Goal: Task Accomplishment & Management: Manage account settings

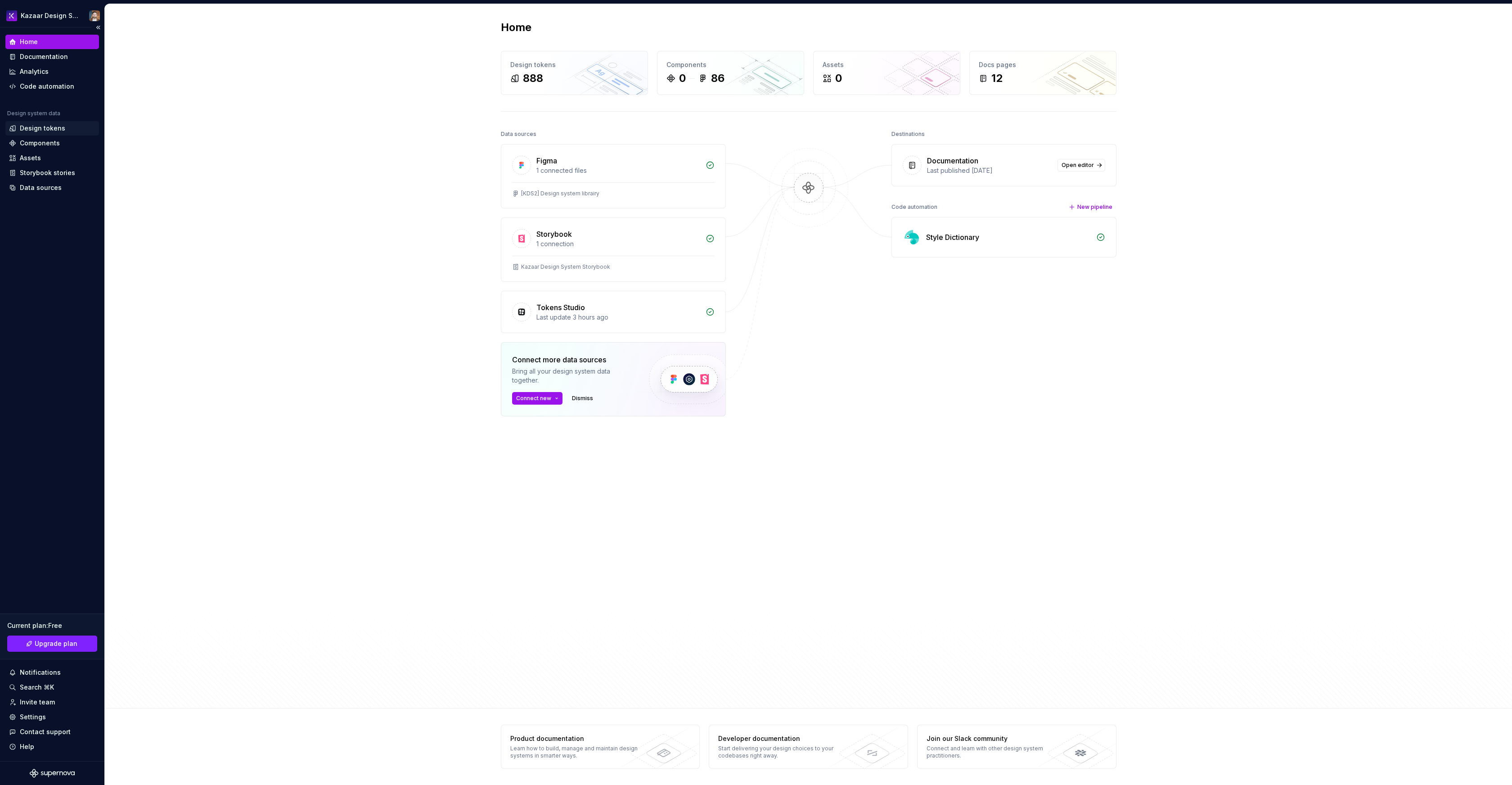
click at [36, 127] on div "Design tokens" at bounding box center [42, 128] width 45 height 9
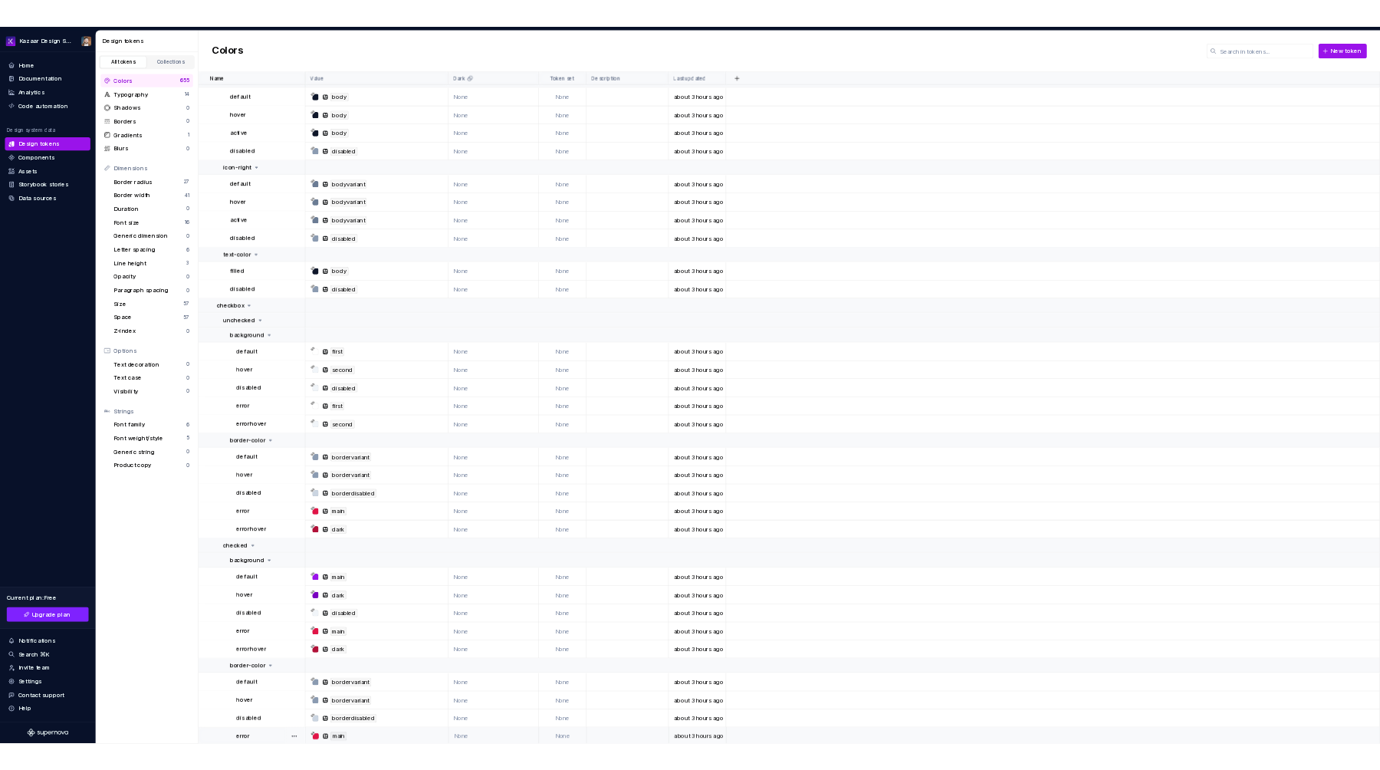
scroll to position [24947, 0]
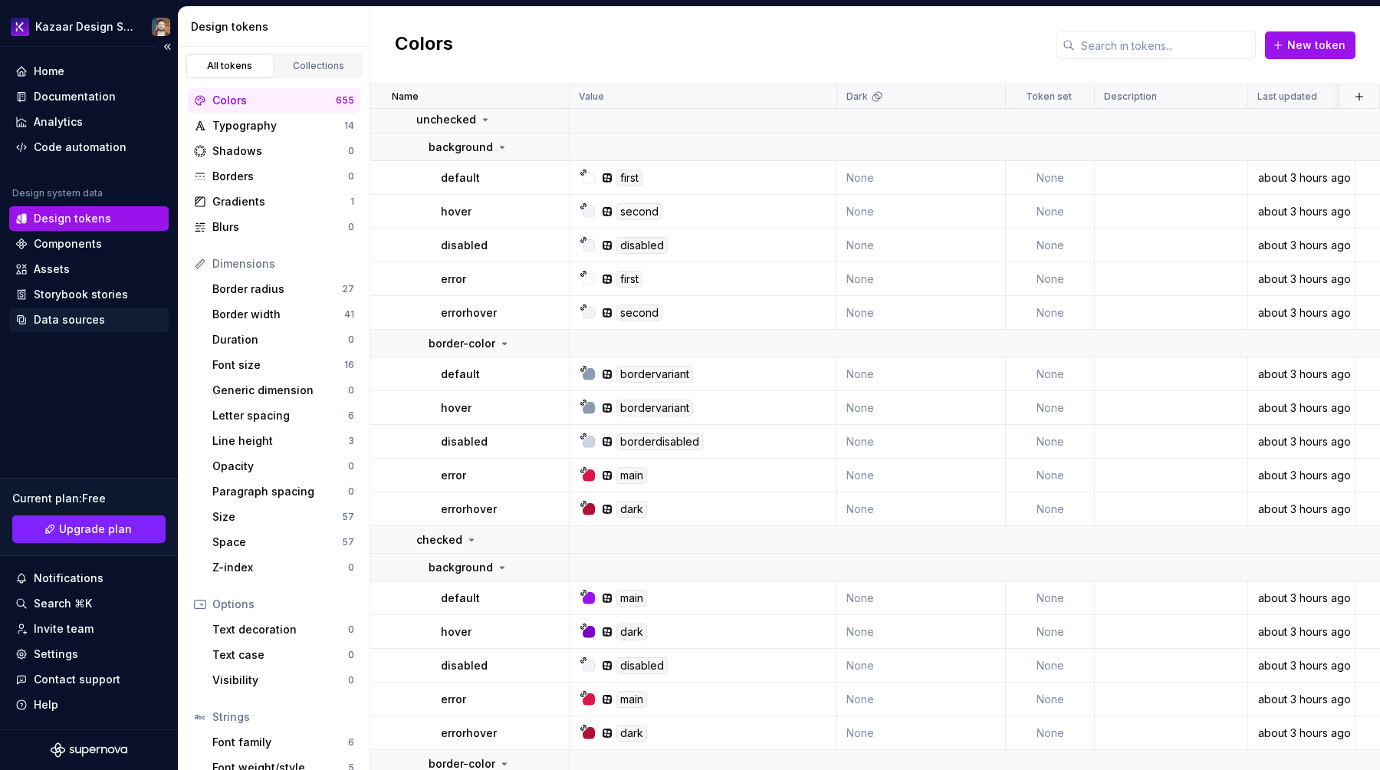
click at [31, 317] on div "Data sources" at bounding box center [88, 319] width 147 height 15
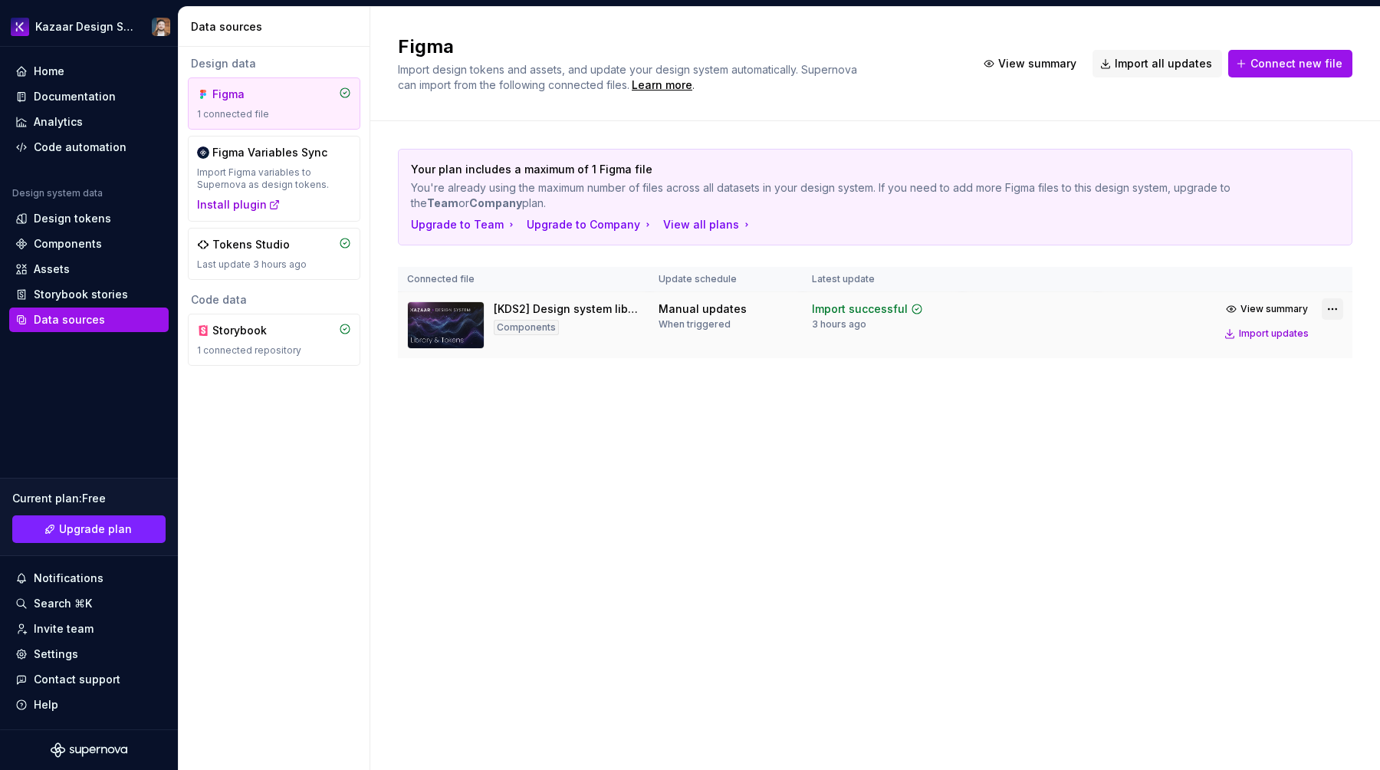
click at [1325, 304] on html "Kazaar Design System Home Documentation Analytics Code automation Design system…" at bounding box center [690, 385] width 1380 height 770
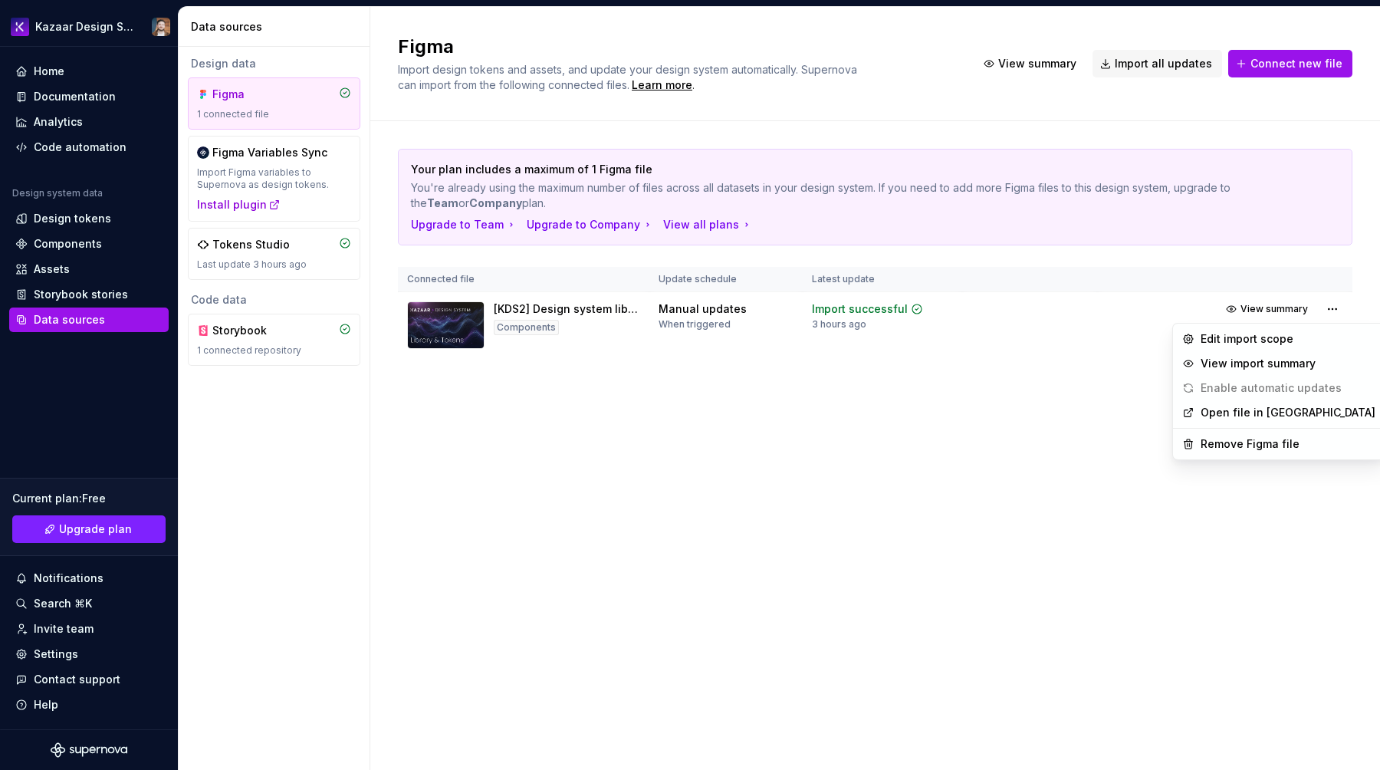
click at [1335, 307] on html "Kazaar Design System Home Documentation Analytics Code automation Design system…" at bounding box center [690, 385] width 1380 height 770
click at [1232, 345] on div "Edit import scope" at bounding box center [1288, 338] width 175 height 15
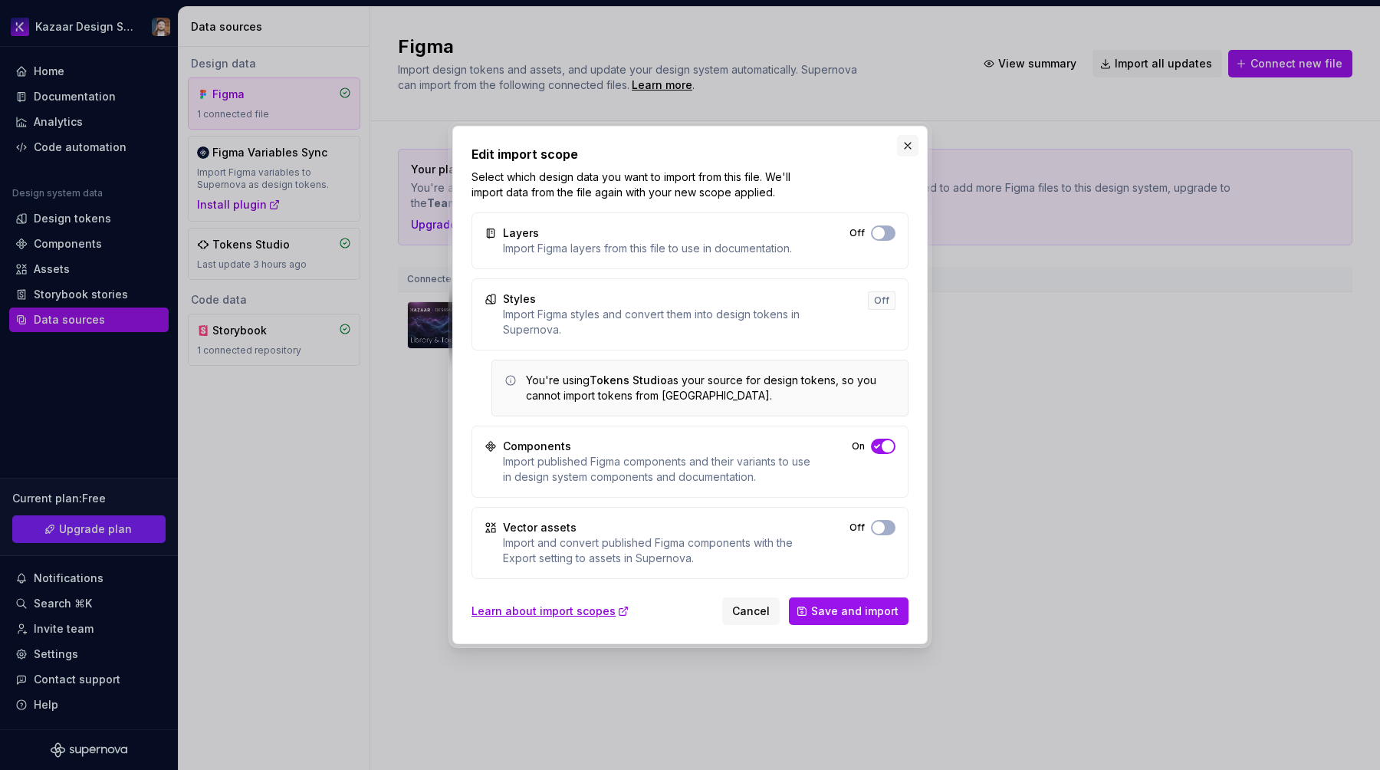
click at [905, 148] on button "button" at bounding box center [907, 145] width 21 height 21
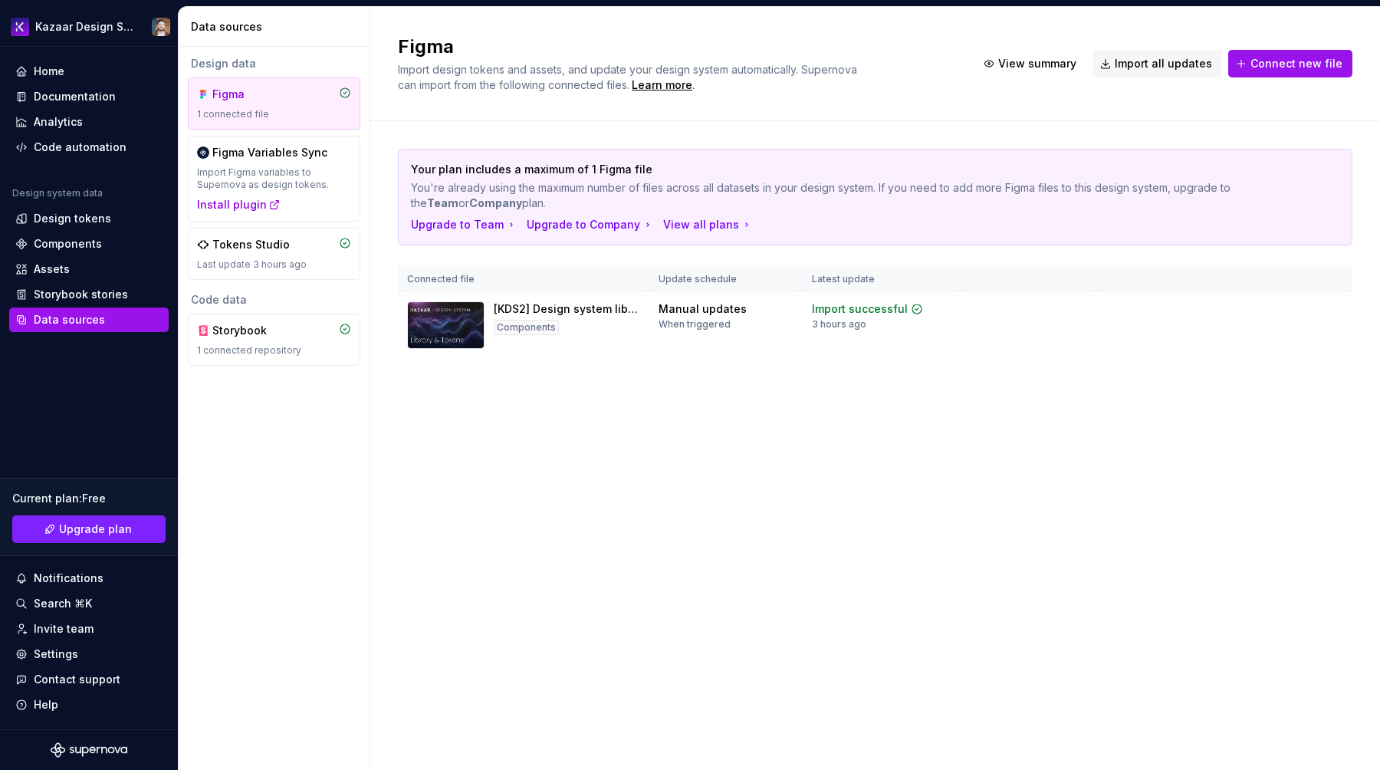
click at [973, 531] on div "Figma Import design tokens and assets, and update your design system automatica…" at bounding box center [875, 388] width 1010 height 763
click at [293, 171] on div "Import Figma variables to Supernova as design tokens." at bounding box center [274, 178] width 154 height 25
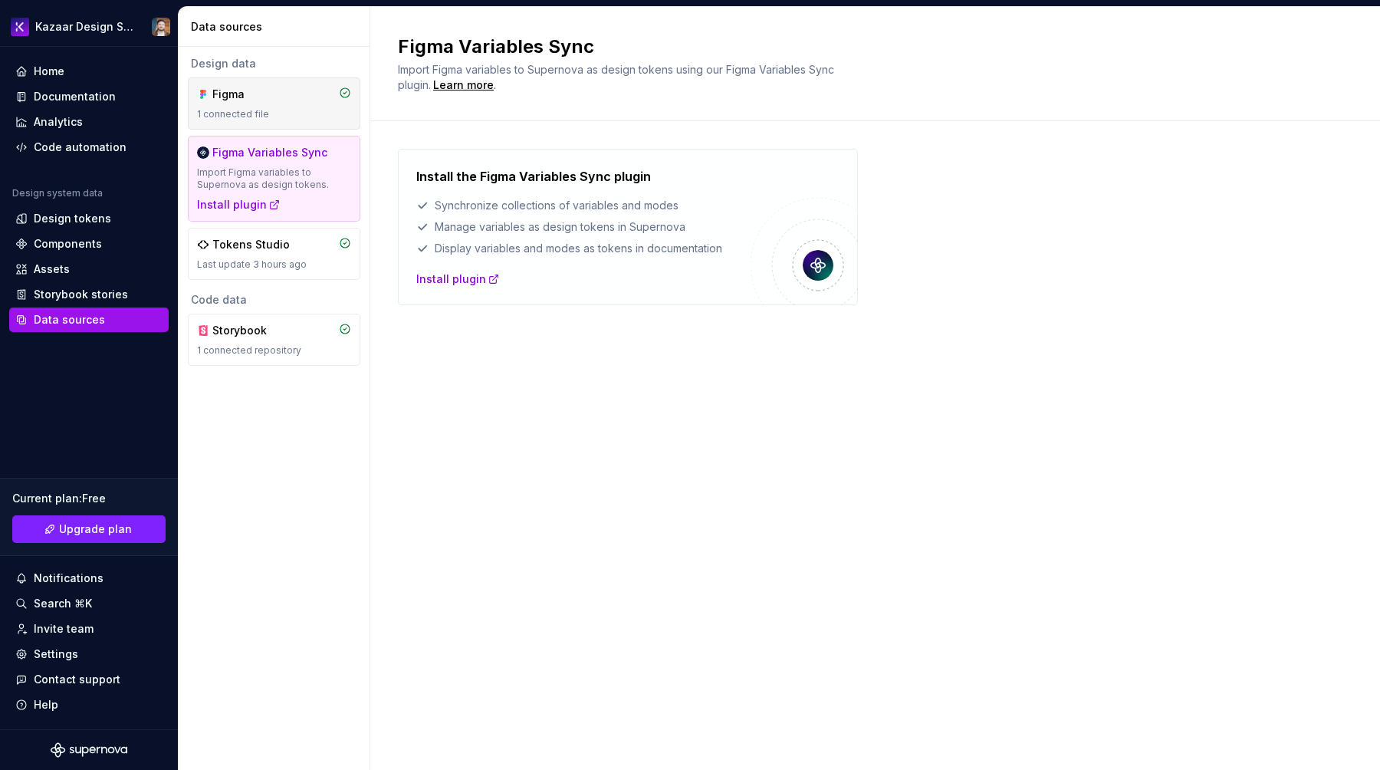
click at [292, 115] on div "1 connected file" at bounding box center [274, 114] width 154 height 12
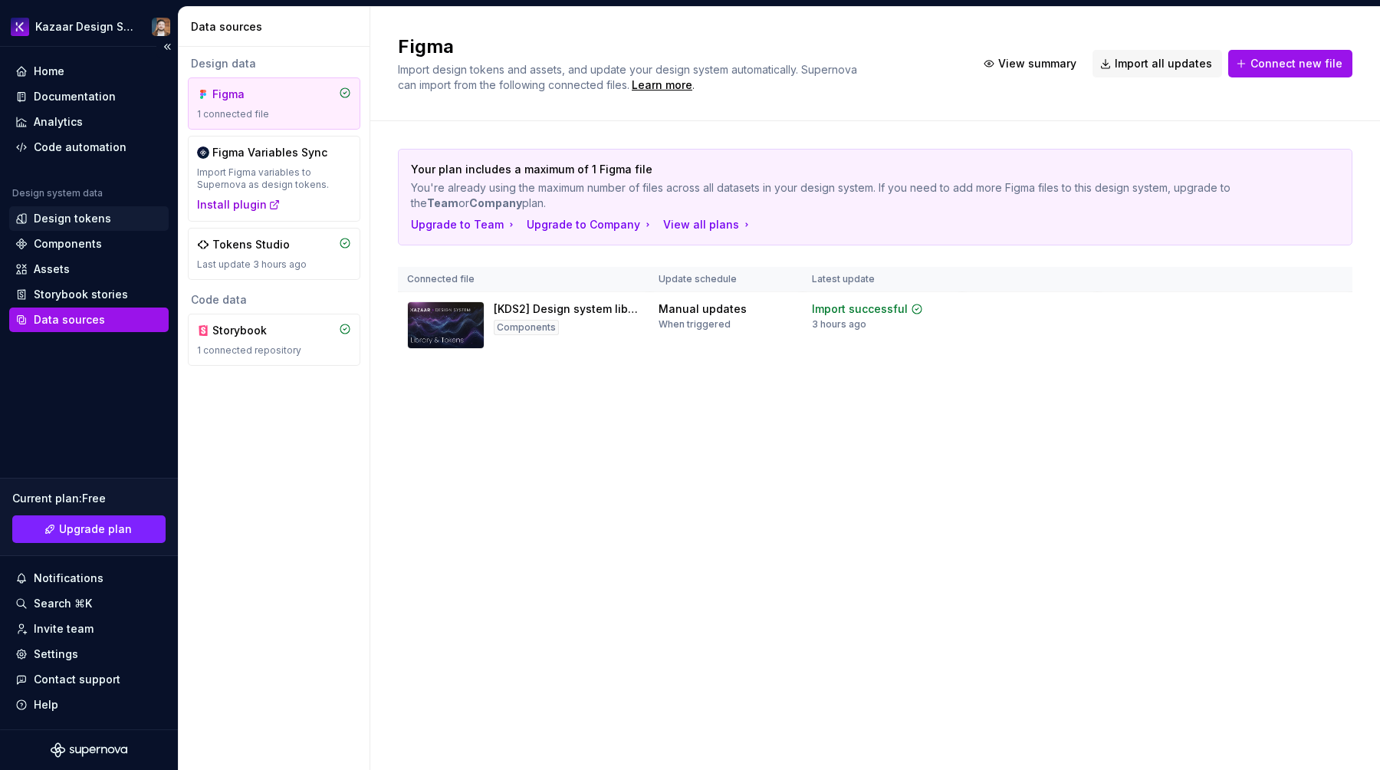
click at [64, 222] on div "Design tokens" at bounding box center [72, 218] width 77 height 15
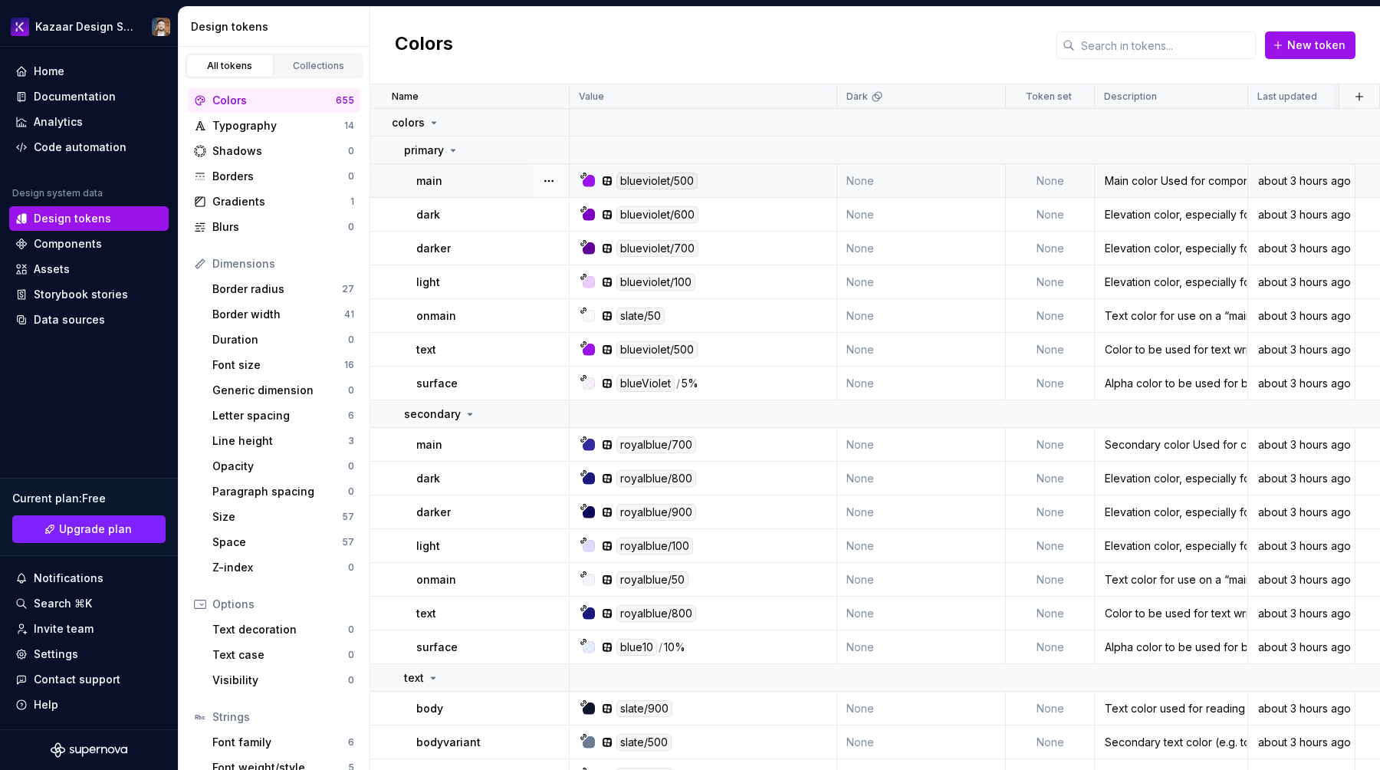
click at [1327, 192] on td "about 3 hours ago" at bounding box center [1301, 181] width 107 height 34
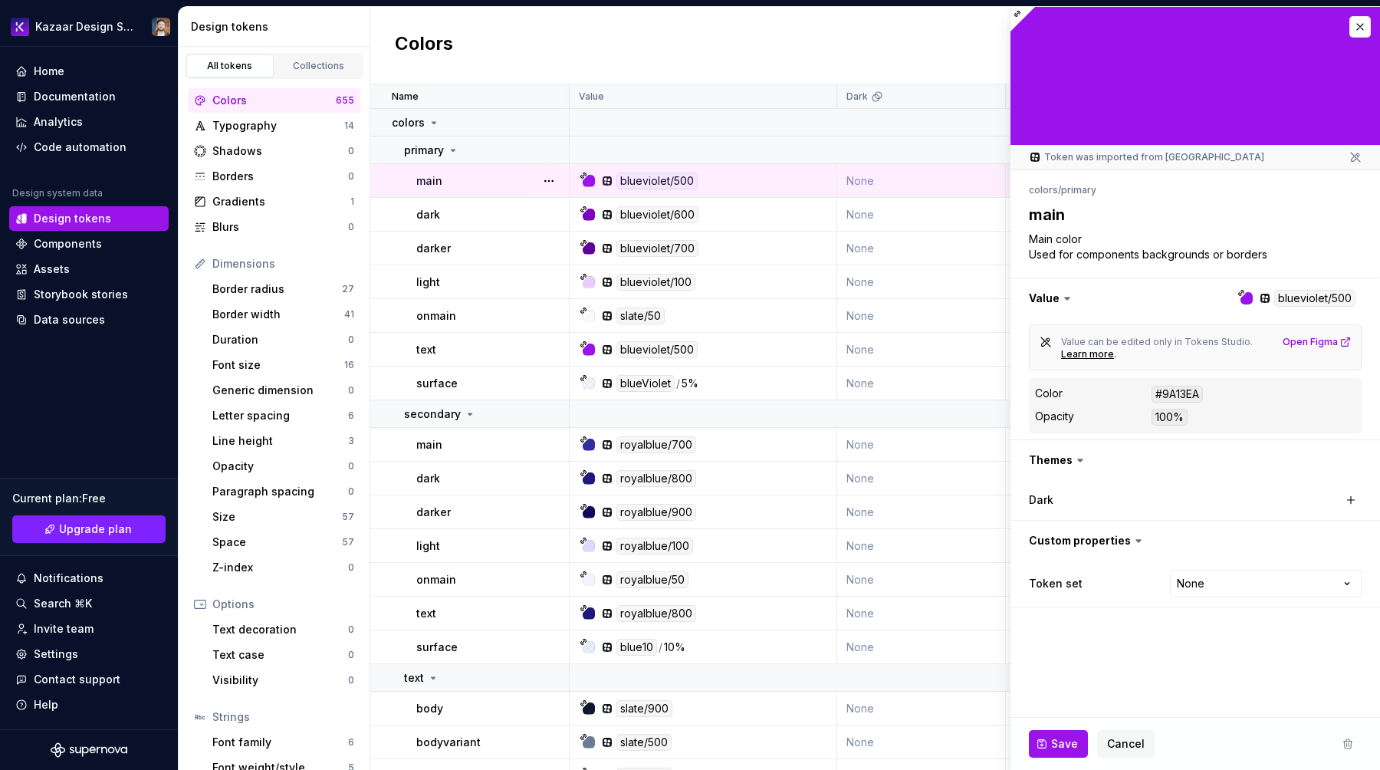
type textarea "*"
click at [1355, 30] on button "button" at bounding box center [1359, 26] width 21 height 21
